Goal: Task Accomplishment & Management: Manage account settings

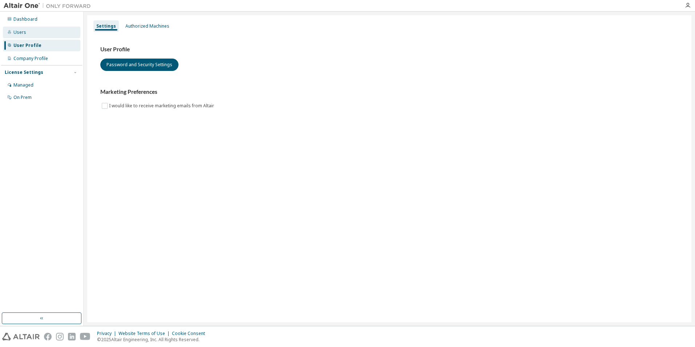
click at [40, 32] on div "Users" at bounding box center [41, 33] width 77 height 12
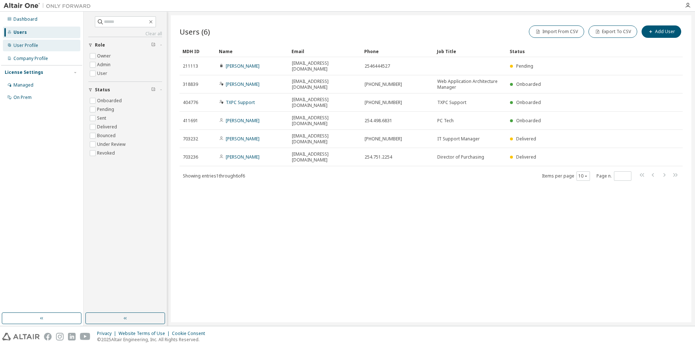
click at [58, 43] on div "User Profile" at bounding box center [41, 46] width 77 height 12
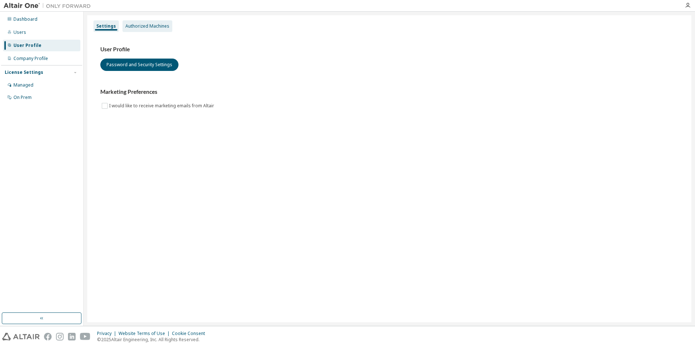
click at [139, 27] on div "Authorized Machines" at bounding box center [147, 26] width 44 height 6
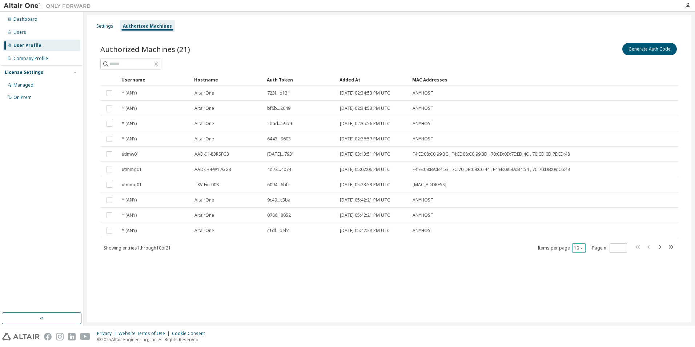
click at [581, 250] on button "10" at bounding box center [579, 248] width 10 height 6
click at [590, 284] on div "50" at bounding box center [601, 283] width 58 height 9
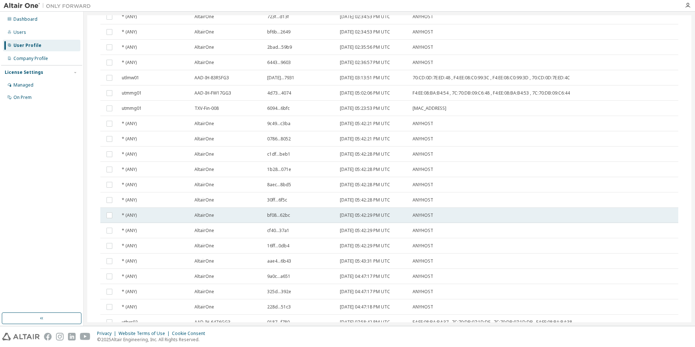
scroll to position [122, 0]
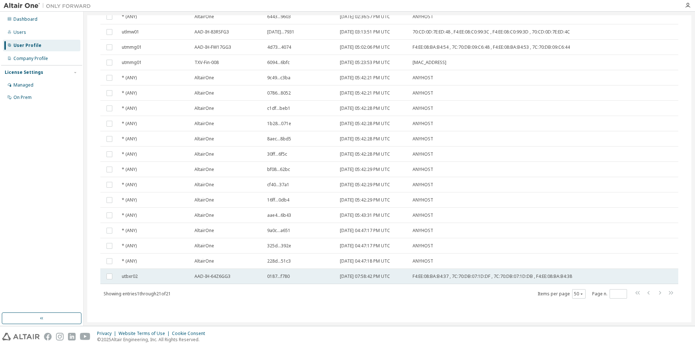
click at [170, 273] on td "utbxr02" at bounding box center [154, 275] width 73 height 15
drag, startPoint x: 312, startPoint y: 273, endPoint x: 291, endPoint y: 274, distance: 20.7
click at [291, 274] on div "0187...f780" at bounding box center [300, 276] width 66 height 6
click at [276, 275] on span "0187...f780" at bounding box center [278, 276] width 23 height 6
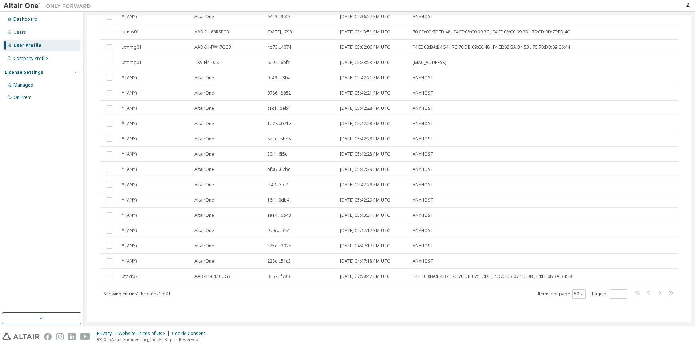
click at [276, 275] on span "0187...f780" at bounding box center [278, 276] width 23 height 6
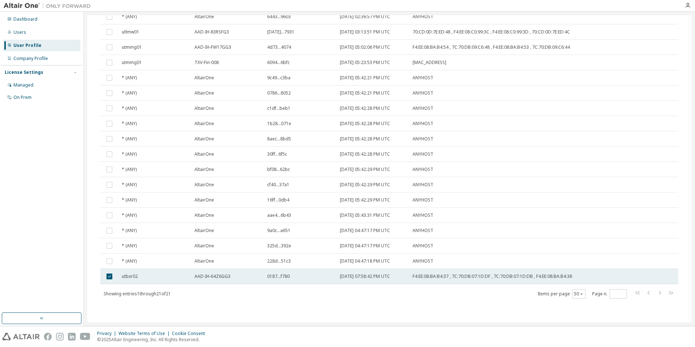
click at [217, 275] on span "AAD-IH-64Z6GG3" at bounding box center [212, 276] width 36 height 6
click at [129, 276] on span "utbxr02" at bounding box center [130, 276] width 16 height 6
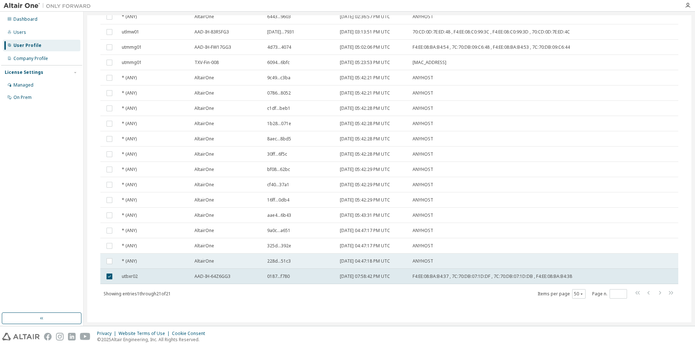
scroll to position [0, 0]
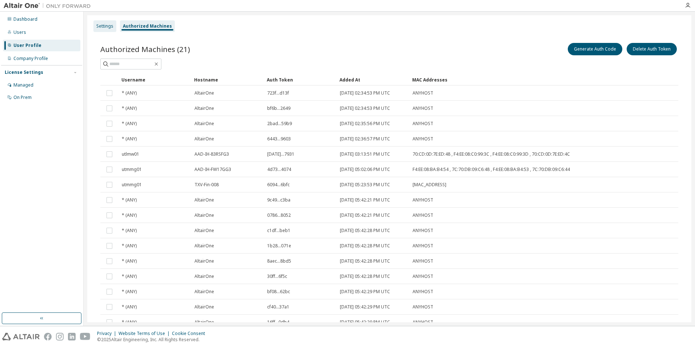
click at [97, 28] on div "Settings" at bounding box center [104, 26] width 17 height 6
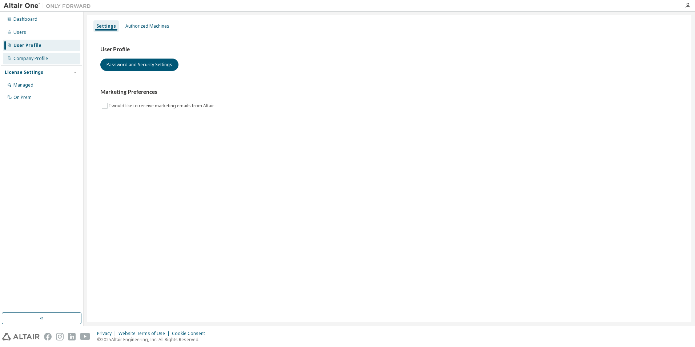
click at [45, 62] on div "Company Profile" at bounding box center [41, 59] width 77 height 12
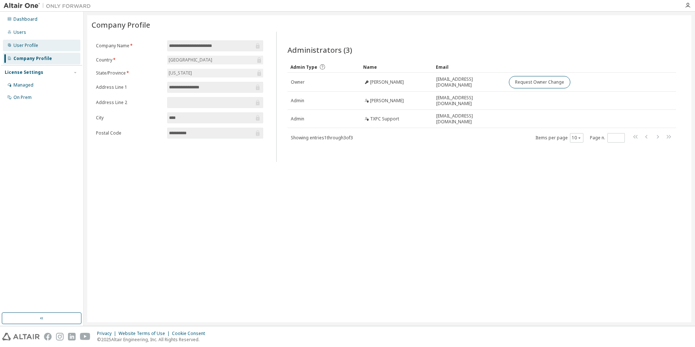
click at [43, 47] on div "User Profile" at bounding box center [41, 46] width 77 height 12
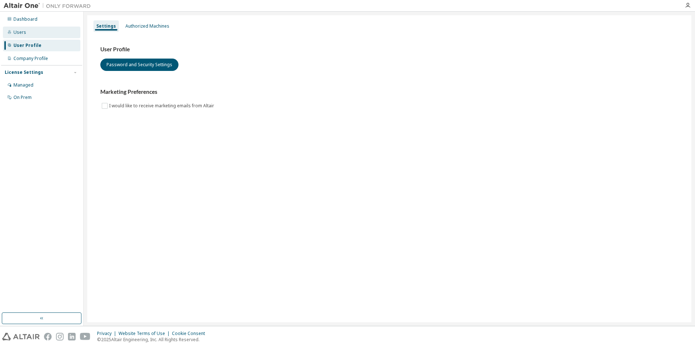
click at [43, 31] on div "Users" at bounding box center [41, 33] width 77 height 12
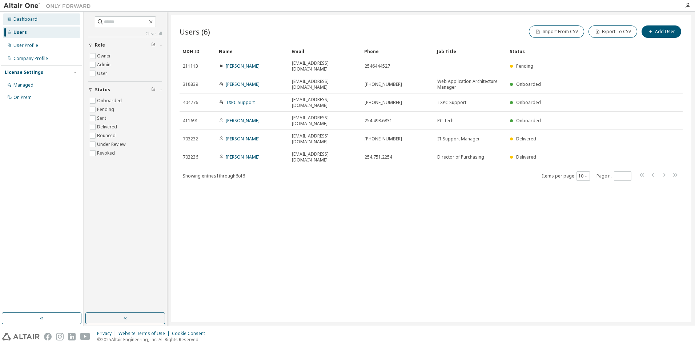
click at [46, 23] on div "Dashboard" at bounding box center [41, 19] width 77 height 12
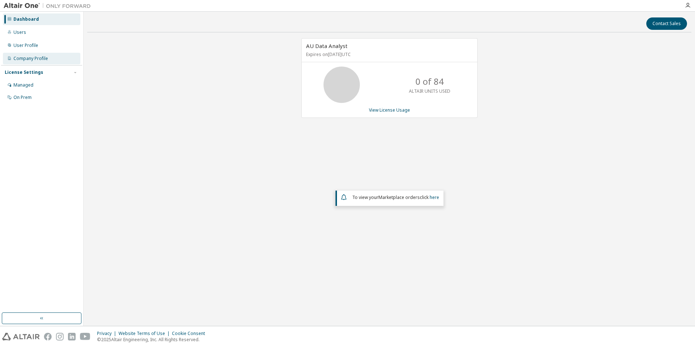
click at [26, 60] on div "Company Profile" at bounding box center [30, 59] width 35 height 6
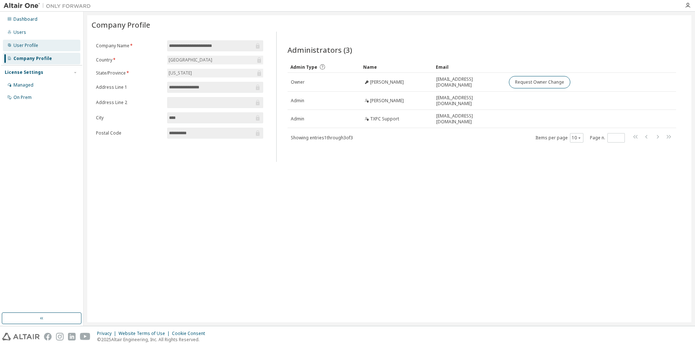
click at [49, 45] on div "User Profile" at bounding box center [41, 46] width 77 height 12
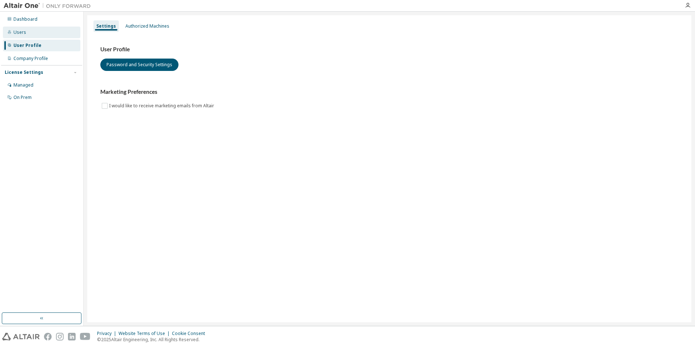
click at [48, 31] on div "Users" at bounding box center [41, 33] width 77 height 12
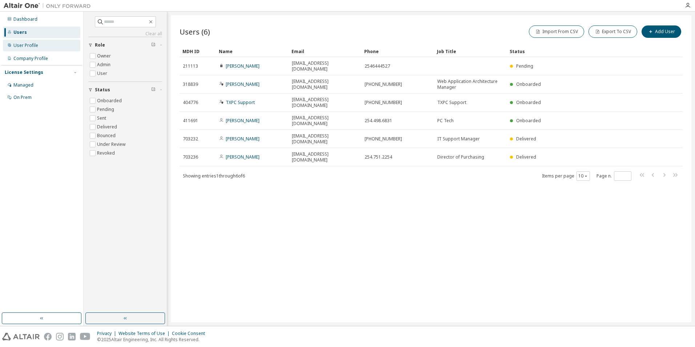
click at [44, 40] on div "User Profile" at bounding box center [41, 46] width 77 height 12
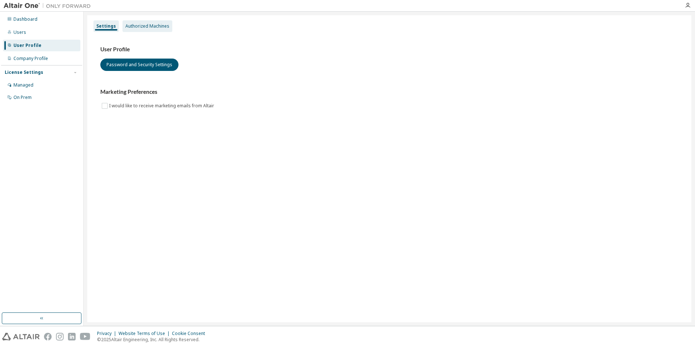
click at [125, 23] on div "Authorized Machines" at bounding box center [147, 26] width 50 height 12
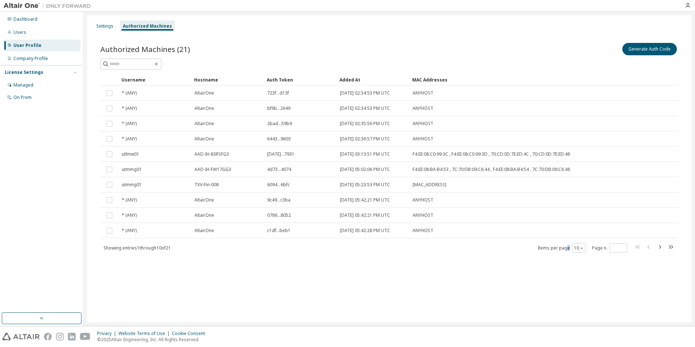
click at [570, 240] on div "Username Hostname Auth Token Added At MAC Addresses * (ANY) AltairOne 723f...d1…" at bounding box center [389, 163] width 578 height 179
drag, startPoint x: 570, startPoint y: 240, endPoint x: 578, endPoint y: 246, distance: 9.9
click at [578, 246] on button "10" at bounding box center [579, 248] width 10 height 6
click at [584, 267] on div "20" at bounding box center [601, 266] width 58 height 9
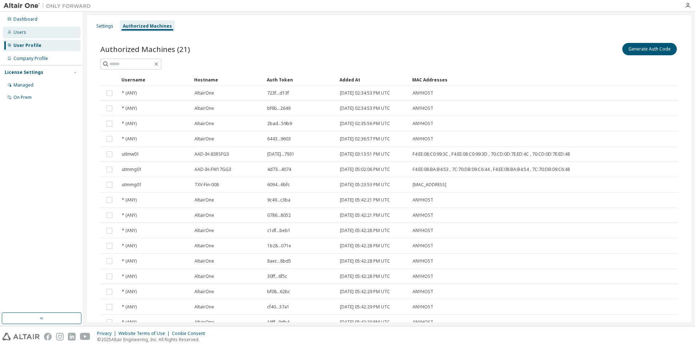
click at [45, 33] on div "Users" at bounding box center [41, 33] width 77 height 12
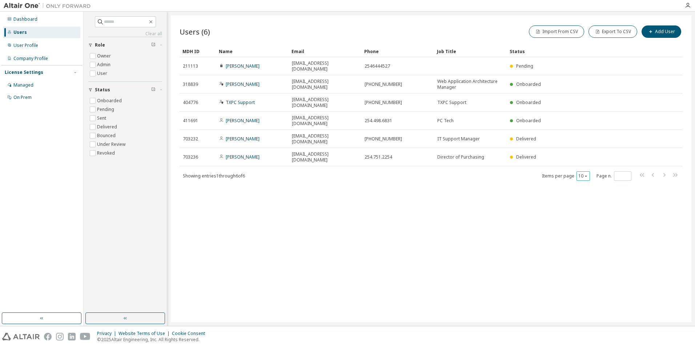
click at [587, 174] on icon "button" at bounding box center [585, 176] width 4 height 4
click at [592, 179] on div "50" at bounding box center [605, 182] width 58 height 9
click at [50, 48] on div "User Profile" at bounding box center [41, 46] width 77 height 12
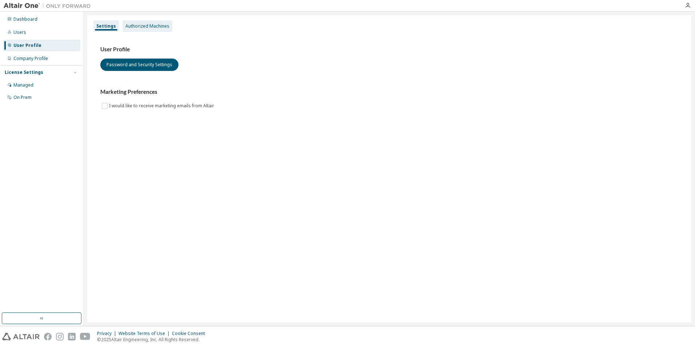
click at [150, 24] on div "Authorized Machines" at bounding box center [147, 26] width 44 height 6
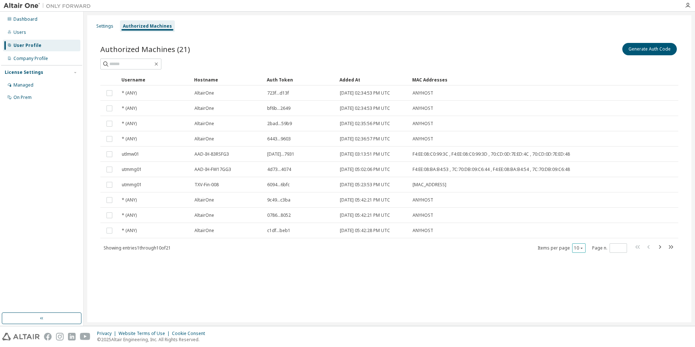
click at [579, 246] on icon "button" at bounding box center [581, 248] width 4 height 4
click at [583, 267] on div "20" at bounding box center [601, 266] width 58 height 9
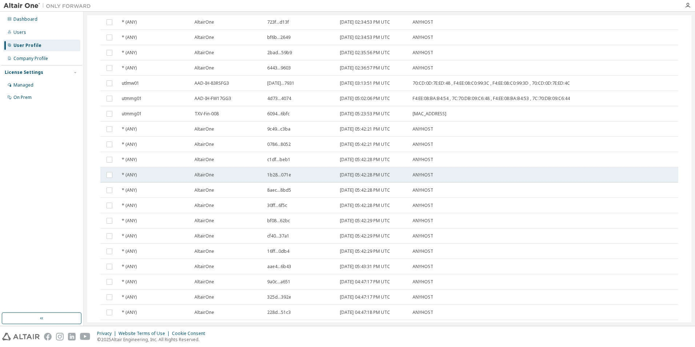
scroll to position [107, 0]
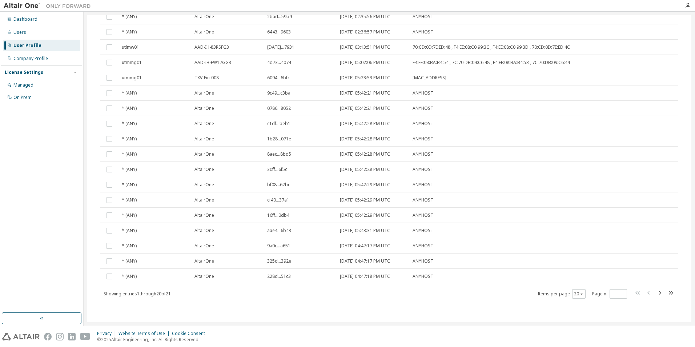
click at [232, 297] on div "Showing entries 1 through 20 of 21 Items per page 20 Page n. *" at bounding box center [389, 293] width 578 height 11
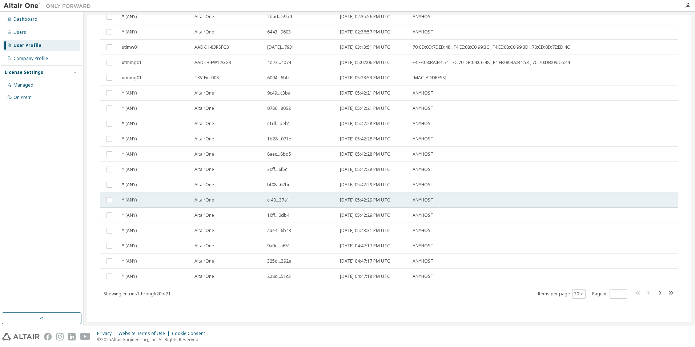
scroll to position [0, 0]
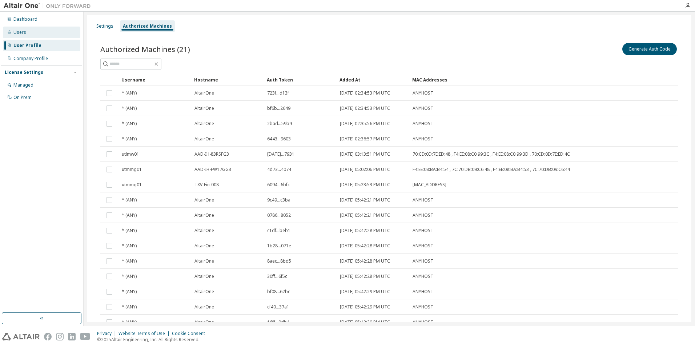
click at [43, 35] on div "Users" at bounding box center [41, 33] width 77 height 12
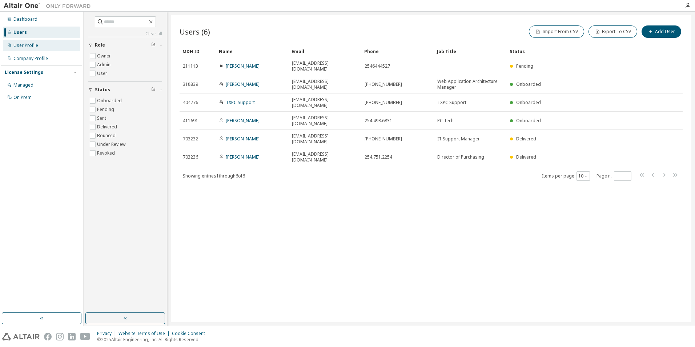
click at [32, 47] on div "User Profile" at bounding box center [25, 46] width 25 height 6
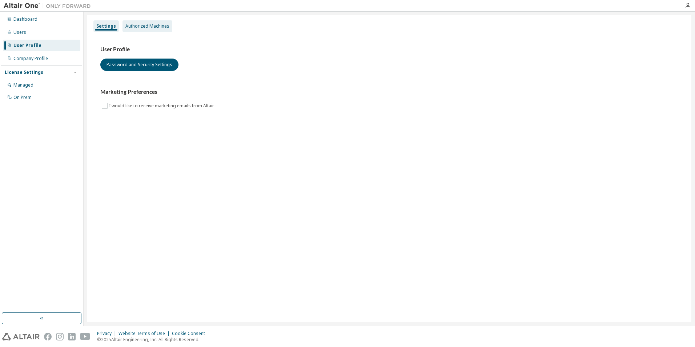
click at [130, 28] on div "Authorized Machines" at bounding box center [147, 26] width 44 height 6
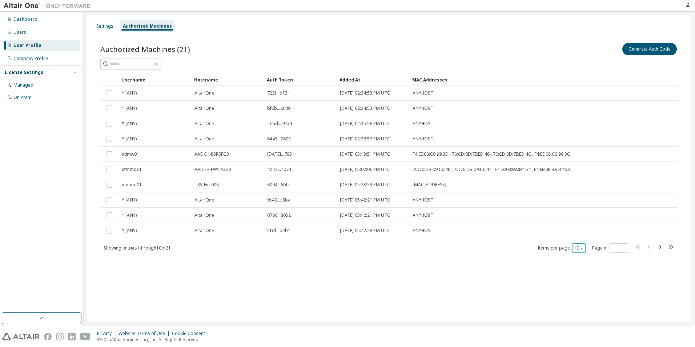
click at [573, 248] on div "10" at bounding box center [578, 247] width 13 height 9
click at [581, 251] on div "10" at bounding box center [578, 247] width 13 height 9
click at [583, 250] on div "10" at bounding box center [578, 247] width 13 height 9
click at [583, 247] on icon "button" at bounding box center [581, 248] width 4 height 4
click at [586, 266] on div "20" at bounding box center [601, 266] width 58 height 9
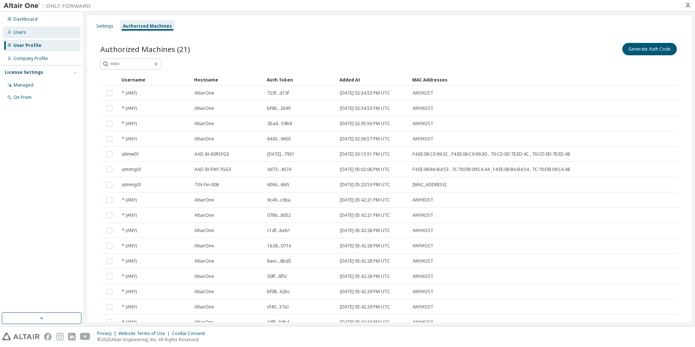
click at [56, 29] on div "Users" at bounding box center [41, 33] width 77 height 12
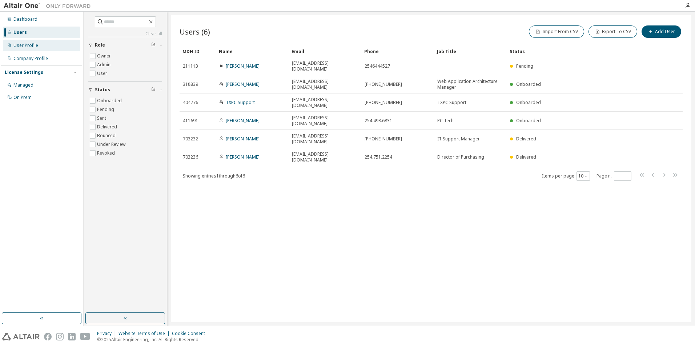
click at [44, 51] on div "User Profile" at bounding box center [41, 46] width 77 height 12
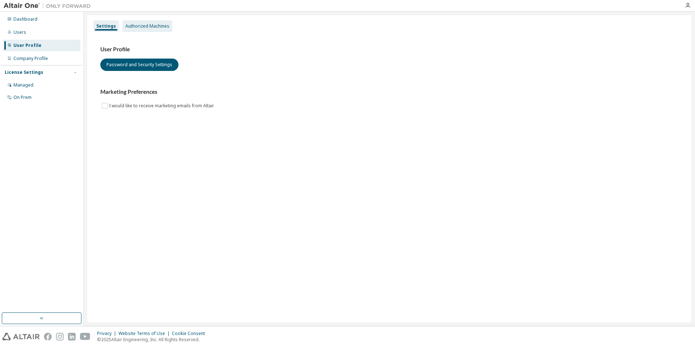
click at [143, 30] on div "Authorized Machines" at bounding box center [147, 26] width 50 height 12
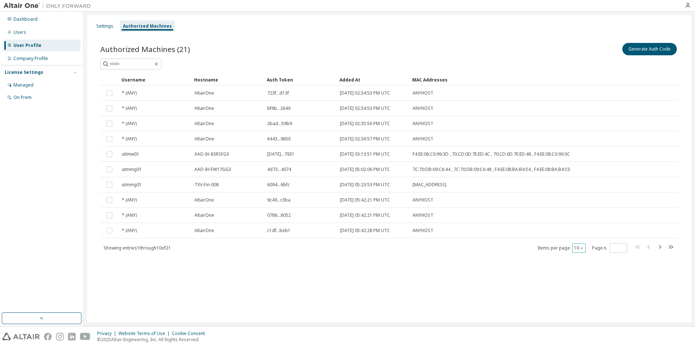
click at [580, 246] on icon "button" at bounding box center [581, 248] width 4 height 4
click at [580, 270] on div "20" at bounding box center [601, 266] width 58 height 9
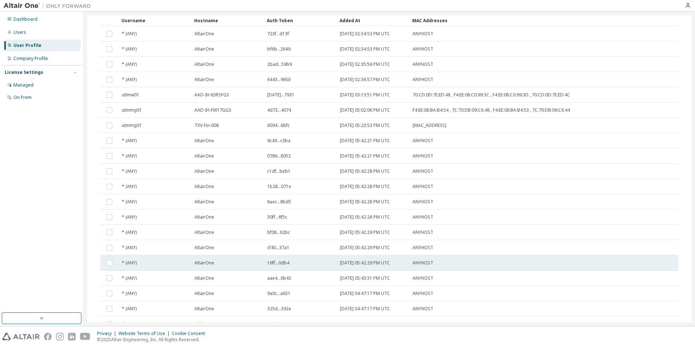
scroll to position [107, 0]
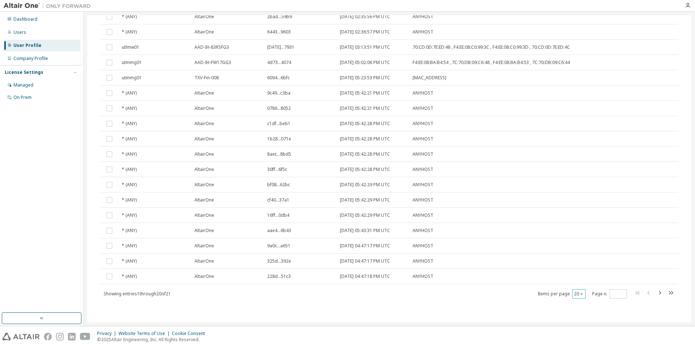
click at [579, 293] on icon "button" at bounding box center [581, 293] width 4 height 4
click at [580, 325] on div "50" at bounding box center [597, 329] width 58 height 9
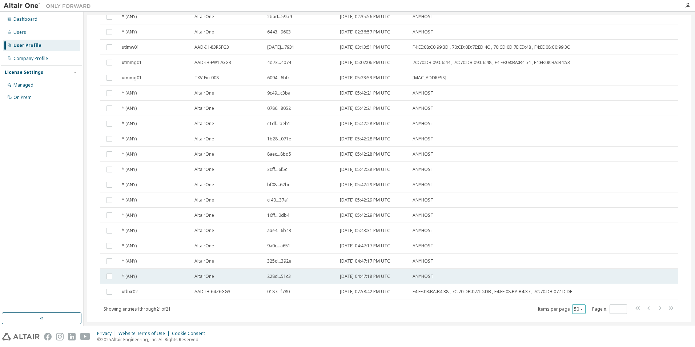
scroll to position [122, 0]
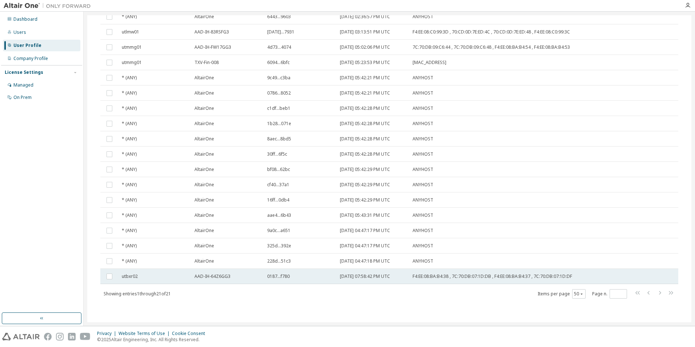
click at [306, 272] on td "0187...f780" at bounding box center [300, 275] width 73 height 15
click at [382, 295] on div "Showing entries 1 through 21 of 21 Items per page 50 Page n. *" at bounding box center [389, 293] width 578 height 11
click at [184, 274] on div "utbxr02" at bounding box center [155, 276] width 66 height 6
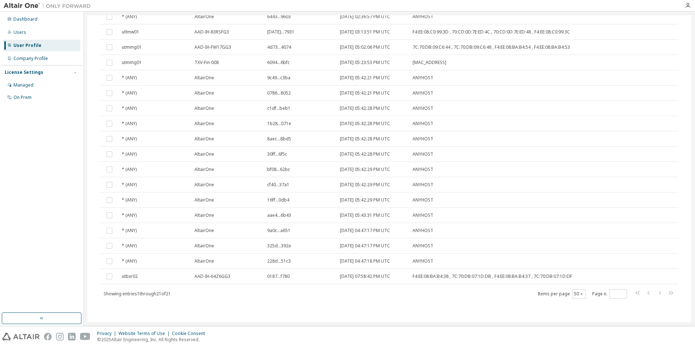
click at [184, 274] on div "utbxr02" at bounding box center [155, 276] width 66 height 6
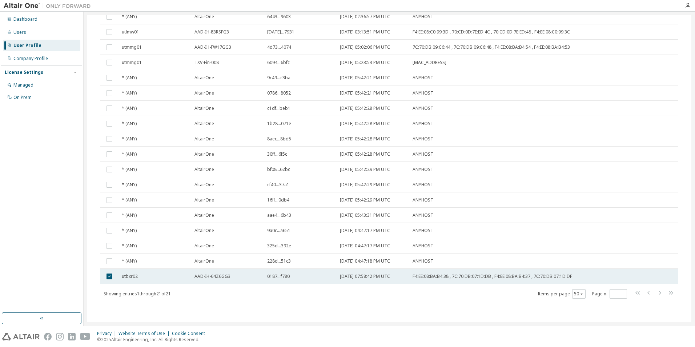
click at [183, 274] on div "utbxr02" at bounding box center [155, 276] width 66 height 6
drag, startPoint x: 183, startPoint y: 274, endPoint x: 168, endPoint y: 274, distance: 15.6
click at [168, 274] on div "utbxr02" at bounding box center [155, 276] width 66 height 6
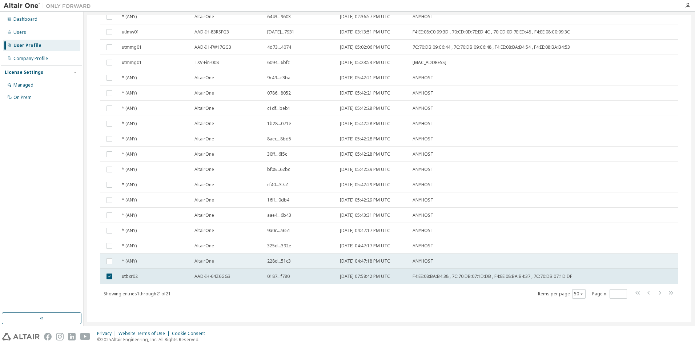
scroll to position [0, 0]
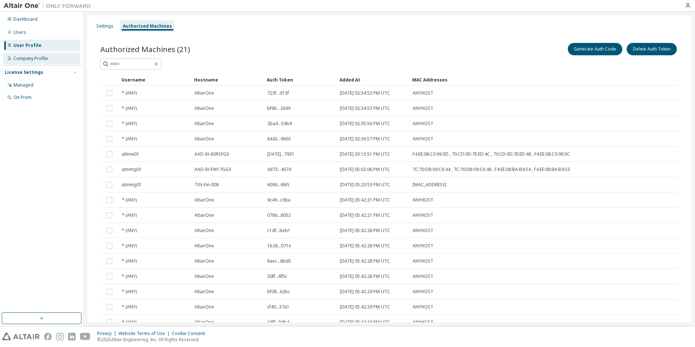
click at [46, 56] on div "Company Profile" at bounding box center [30, 59] width 35 height 6
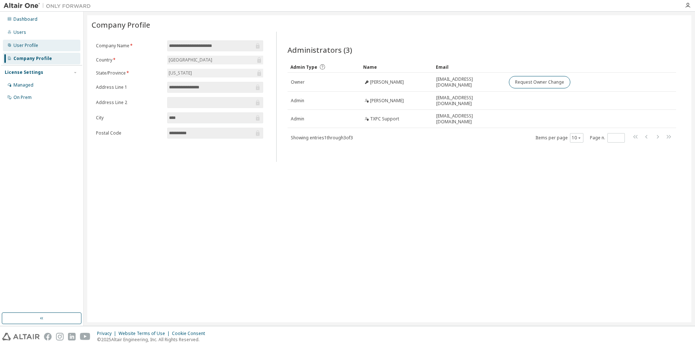
click at [51, 45] on div "User Profile" at bounding box center [41, 46] width 77 height 12
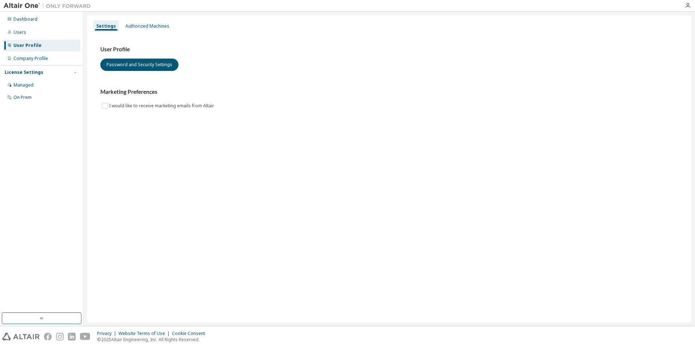
click at [53, 41] on div "User Profile" at bounding box center [41, 46] width 77 height 12
click at [54, 38] on div "Dashboard Users User Profile Company Profile License Settings Managed On Prem" at bounding box center [41, 58] width 81 height 91
click at [54, 36] on div "Users" at bounding box center [41, 33] width 77 height 12
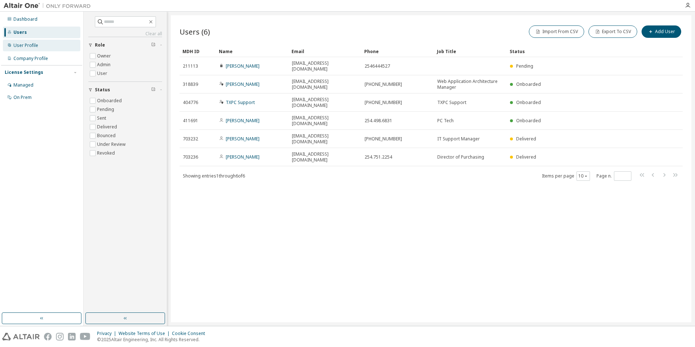
click at [51, 44] on div "User Profile" at bounding box center [41, 46] width 77 height 12
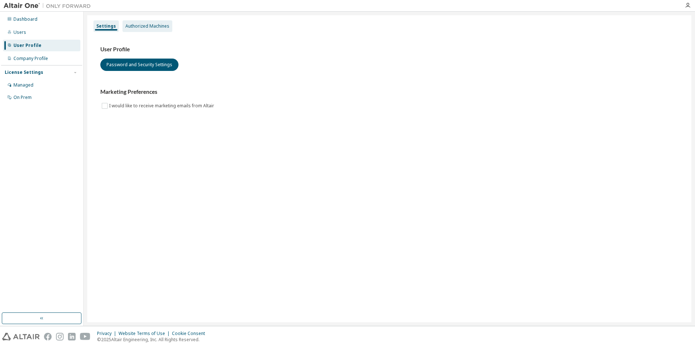
click at [134, 28] on div "Authorized Machines" at bounding box center [147, 26] width 44 height 6
